Goal: Find specific page/section: Find specific page/section

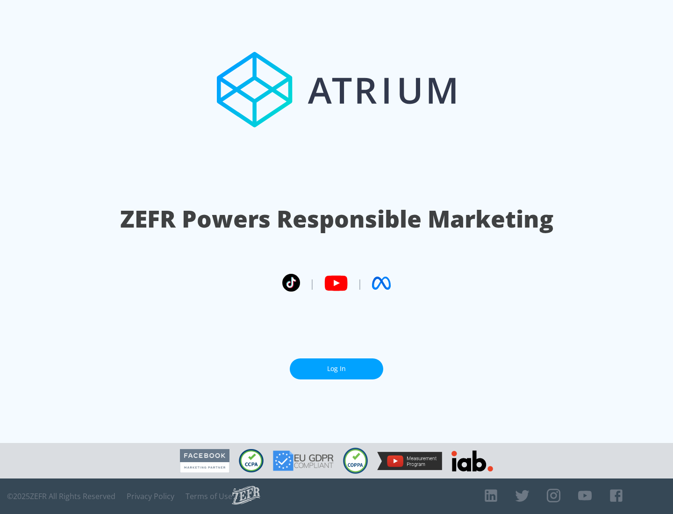
click at [336, 369] on link "Log In" at bounding box center [336, 368] width 93 height 21
